Goal: Use online tool/utility: Utilize a website feature to perform a specific function

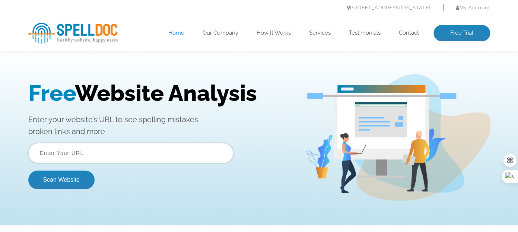
click at [70, 152] on input "text" at bounding box center [130, 153] width 205 height 20
click at [28, 171] on button "Scan Website" at bounding box center [61, 180] width 66 height 19
click at [88, 154] on input "text" at bounding box center [130, 153] width 205 height 20
type input "[DOMAIN_NAME]"
click at [28, 171] on button "Scan Website" at bounding box center [61, 180] width 66 height 19
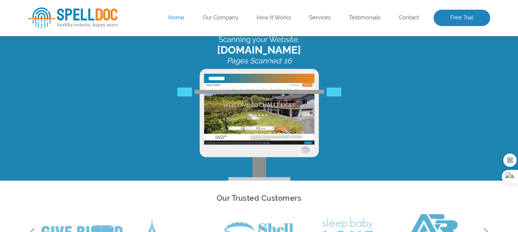
scroll to position [40, 0]
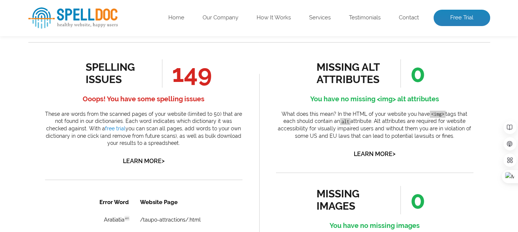
scroll to position [381, 0]
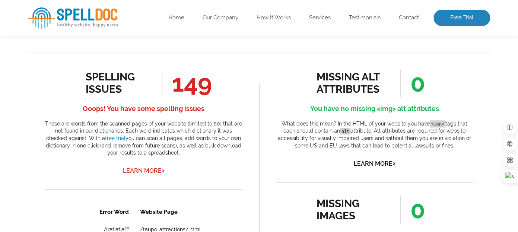
click at [153, 174] on link "Learn More >" at bounding box center [144, 170] width 42 height 7
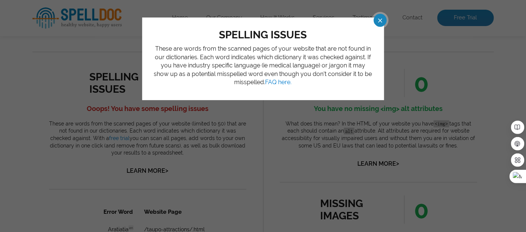
click at [381, 17] on span at bounding box center [374, 20] width 13 height 13
